Goal: Information Seeking & Learning: Find contact information

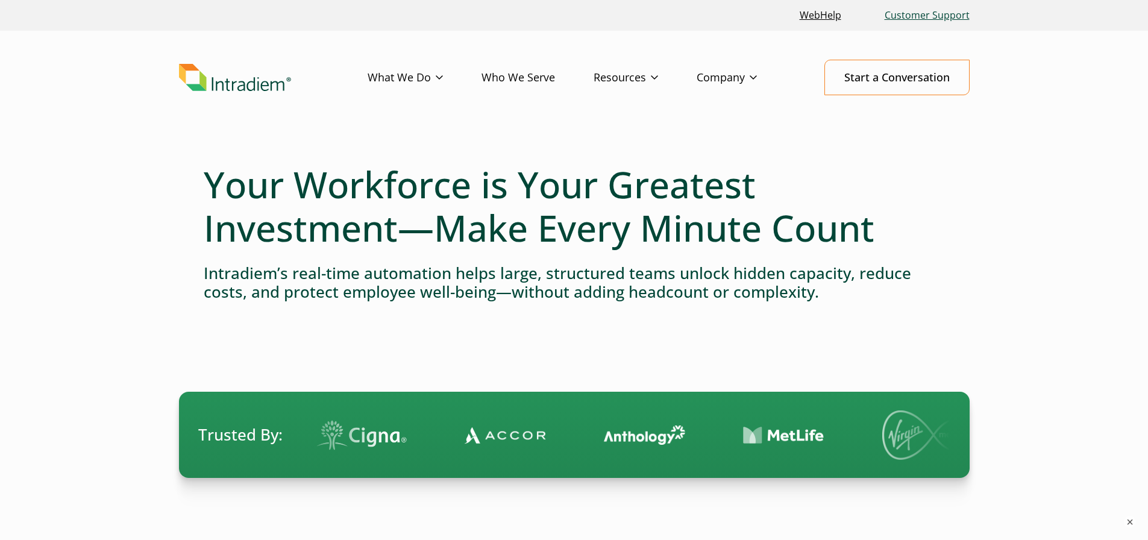
click at [928, 14] on link "Customer Support" at bounding box center [927, 15] width 95 height 26
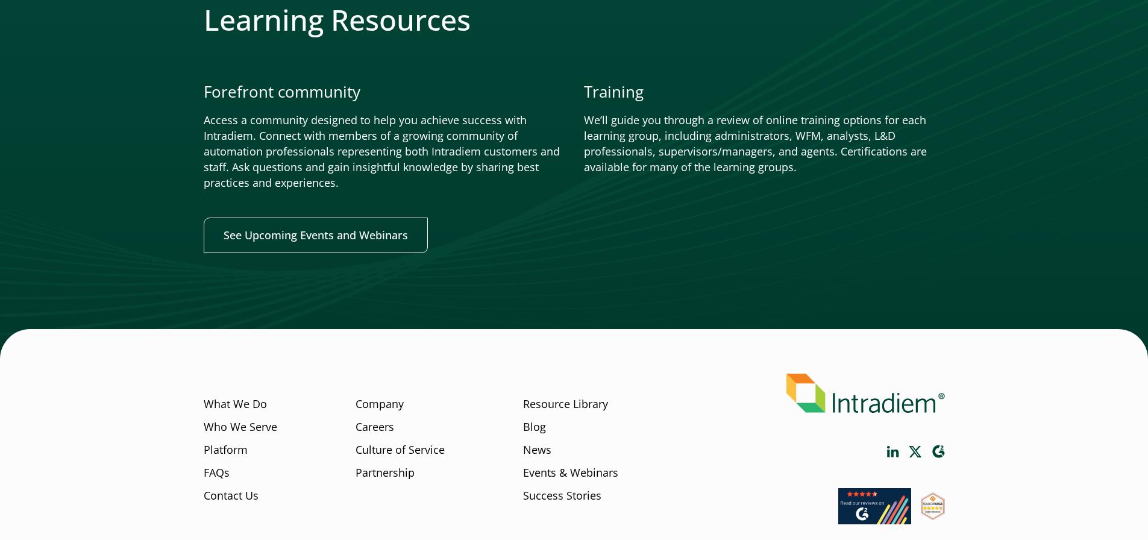
scroll to position [1458, 0]
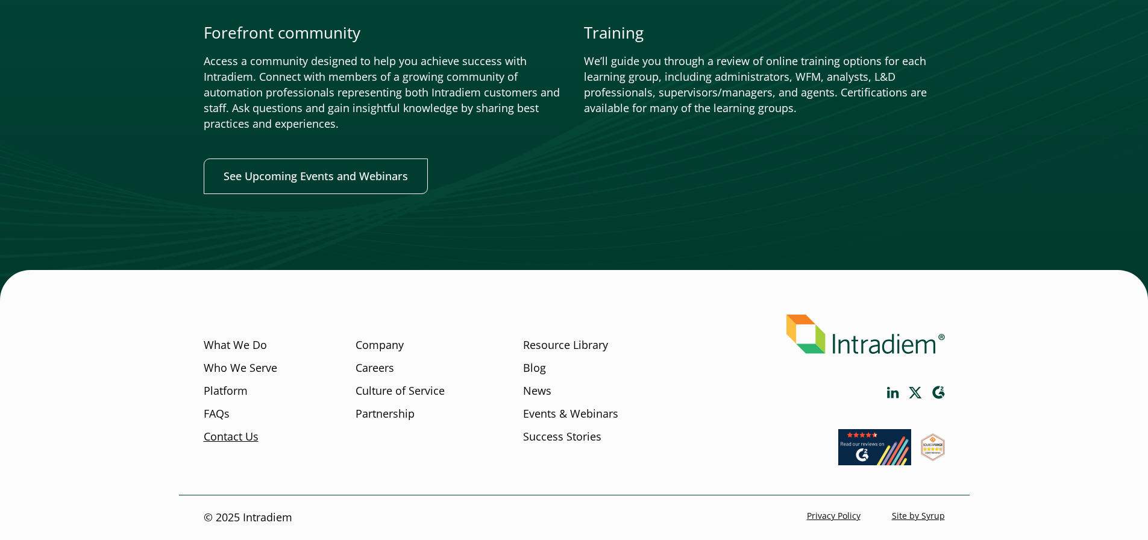
click at [219, 437] on link "Contact Us" at bounding box center [231, 436] width 55 height 16
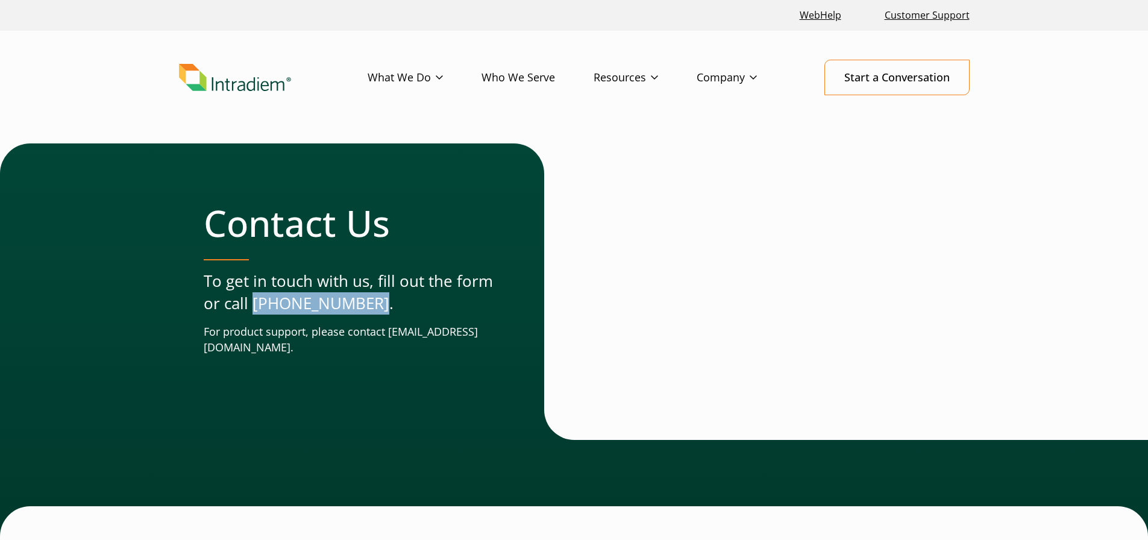
drag, startPoint x: 359, startPoint y: 308, endPoint x: 254, endPoint y: 308, distance: 104.9
click at [254, 308] on p "To get in touch with us, fill out the form or call (678) 356-3500." at bounding box center [350, 292] width 292 height 45
copy p "(678) 356-3500"
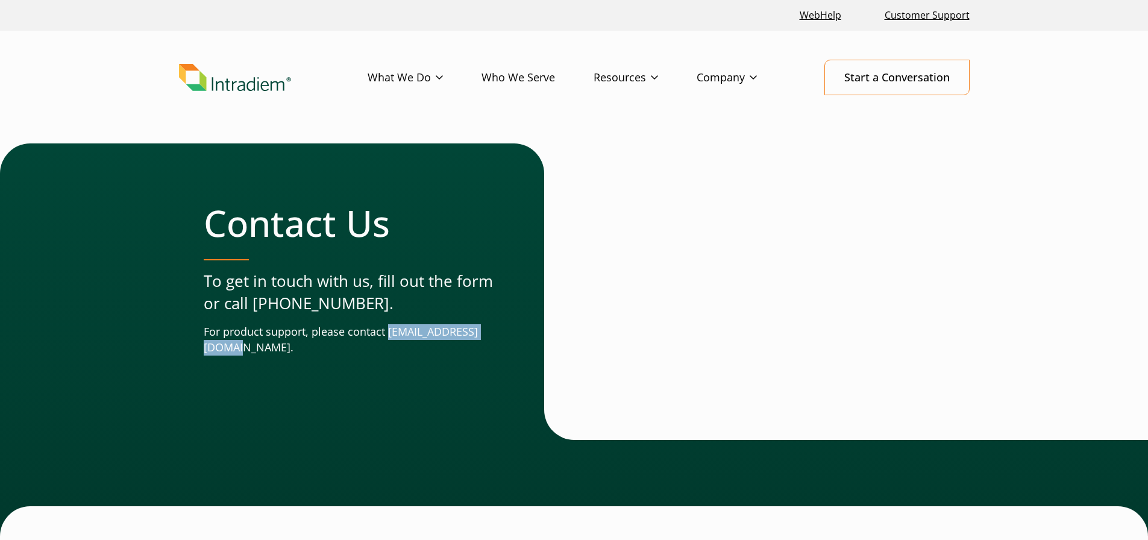
drag, startPoint x: 325, startPoint y: 350, endPoint x: 188, endPoint y: 349, distance: 136.8
click at [188, 349] on div "Contact Us To get in touch with us, fill out the form or call (678) 356-3500. F…" at bounding box center [574, 291] width 791 height 296
copy p "support@intradiem.com"
